Goal: Task Accomplishment & Management: Manage account settings

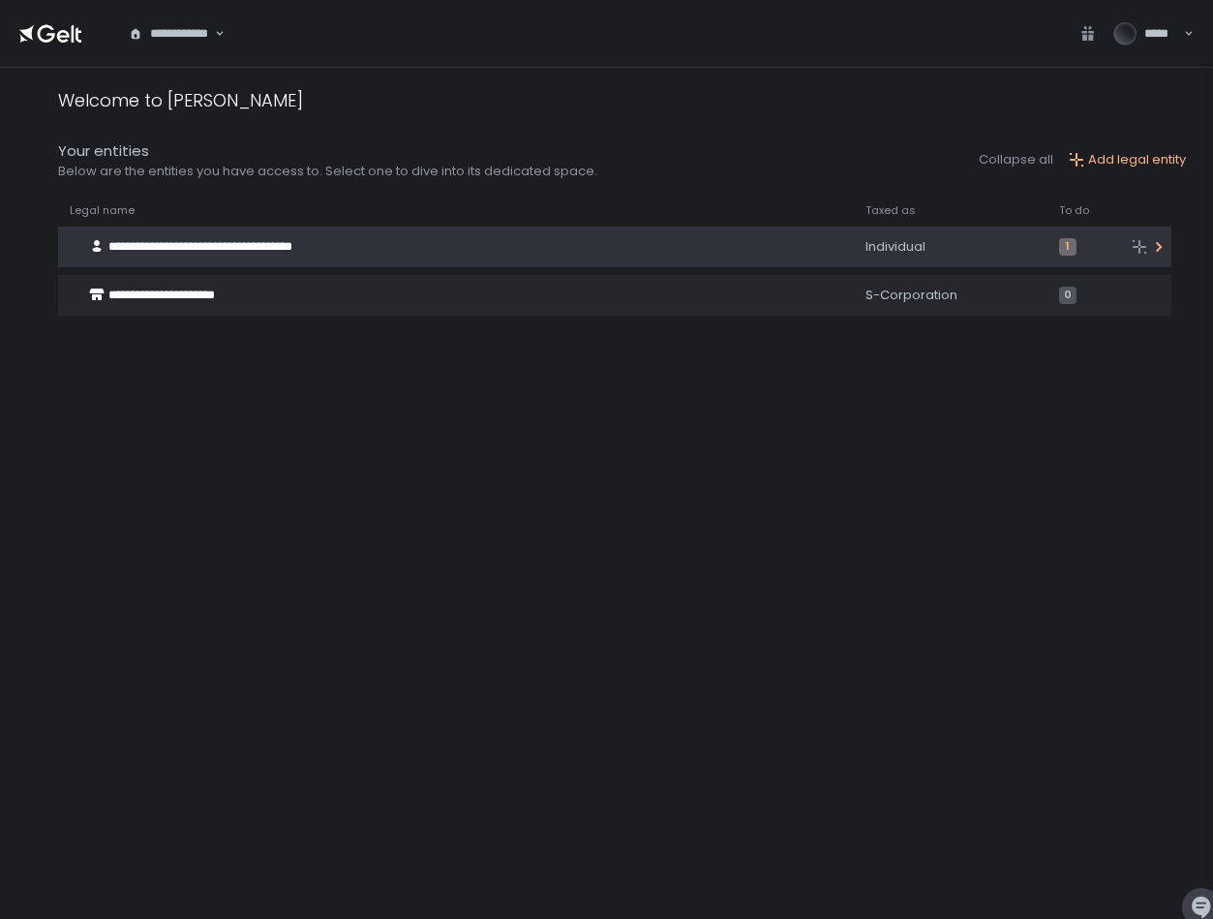
click at [186, 244] on span "**********" at bounding box center [200, 246] width 184 height 13
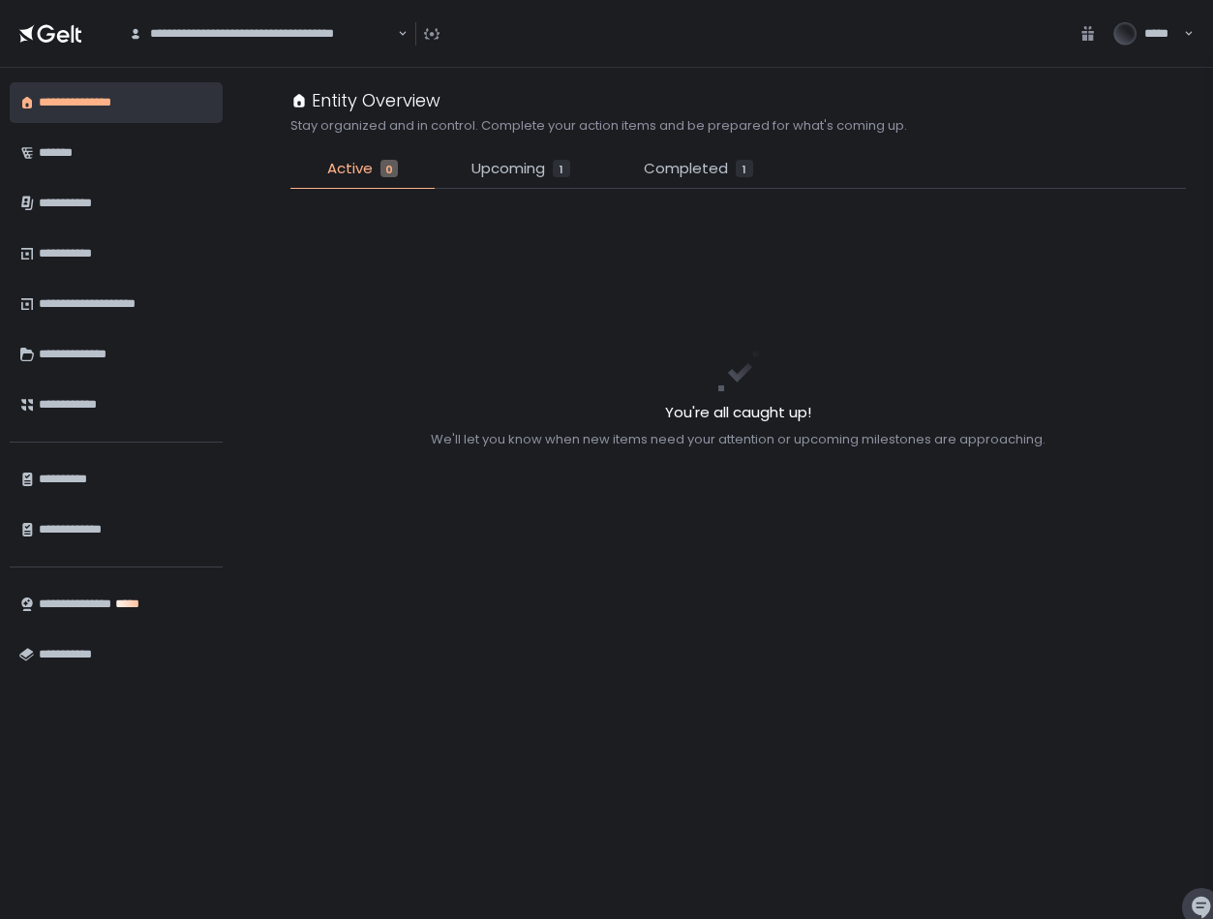
click at [554, 177] on div "1" at bounding box center [561, 168] width 17 height 17
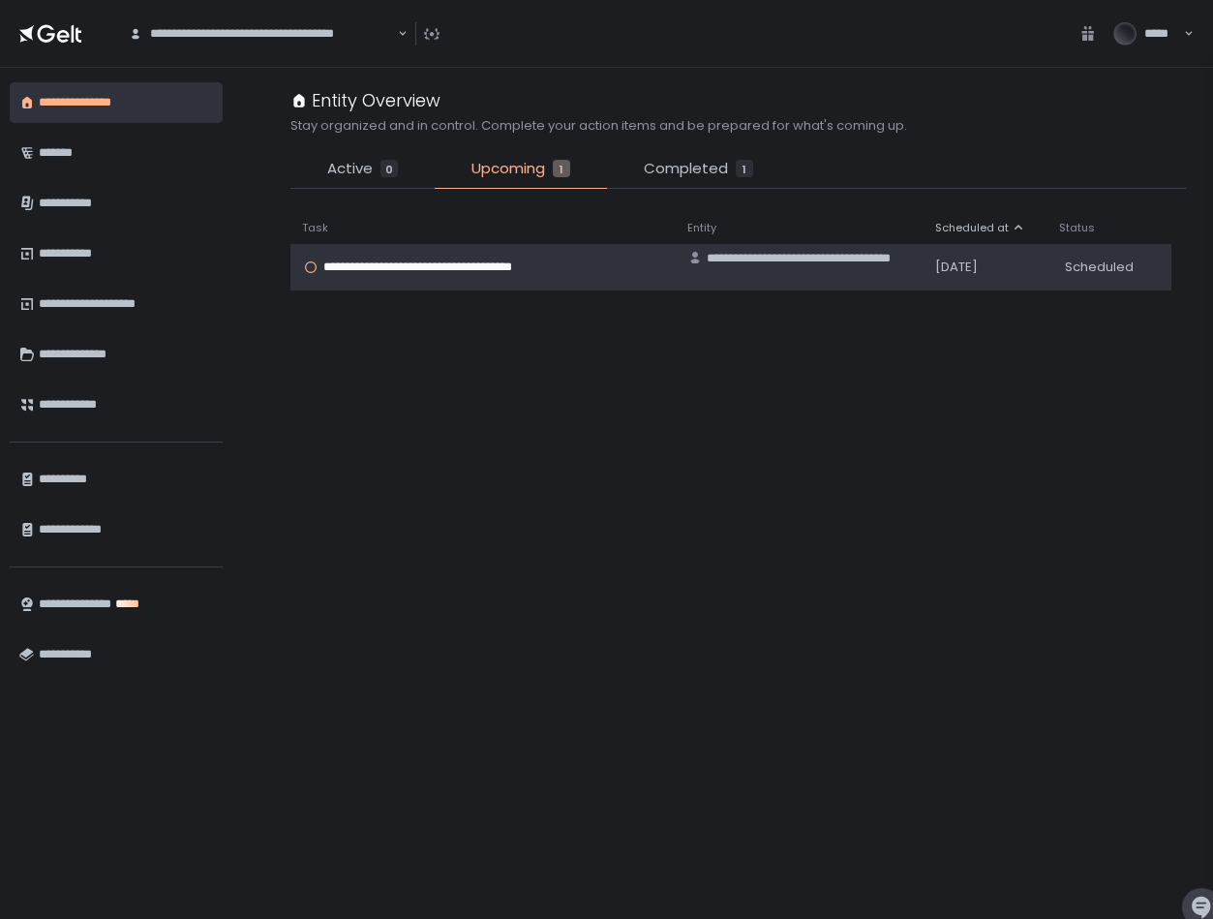
click at [479, 277] on td "**********" at bounding box center [483, 267] width 385 height 46
